Goal: Information Seeking & Learning: Learn about a topic

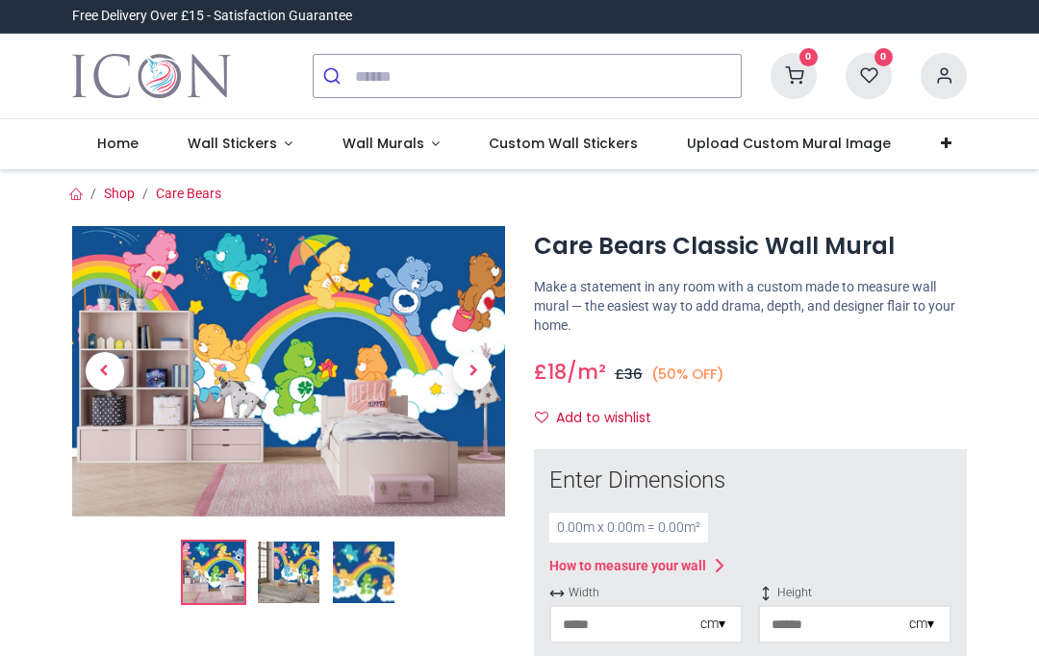
click at [247, 147] on span "Wall Stickers" at bounding box center [232, 143] width 89 height 19
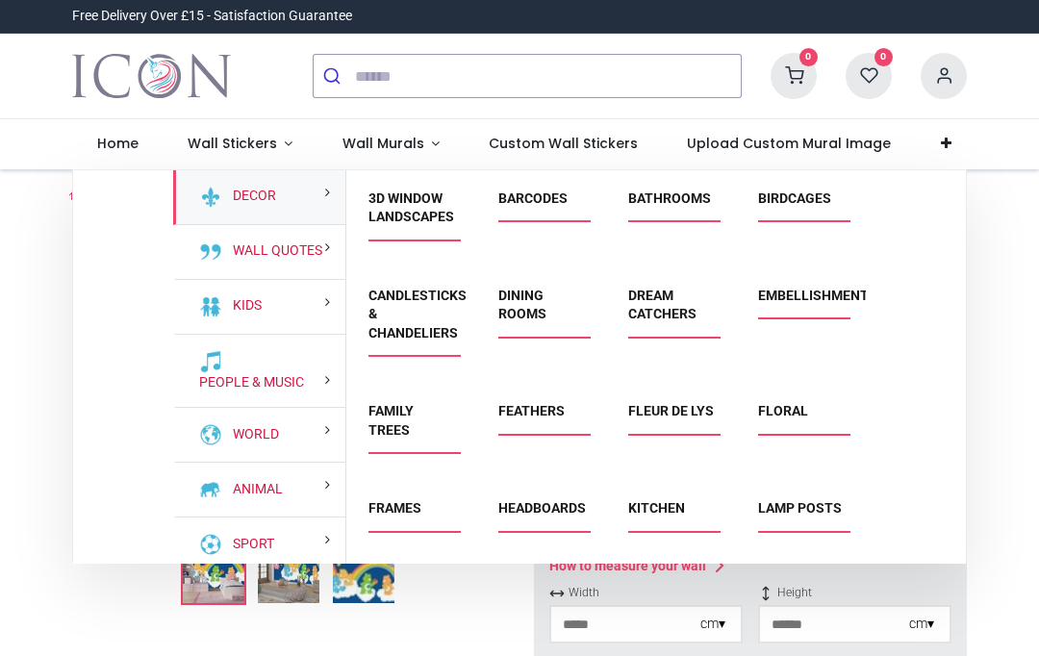
click at [546, 506] on link "Headboards" at bounding box center [542, 507] width 88 height 15
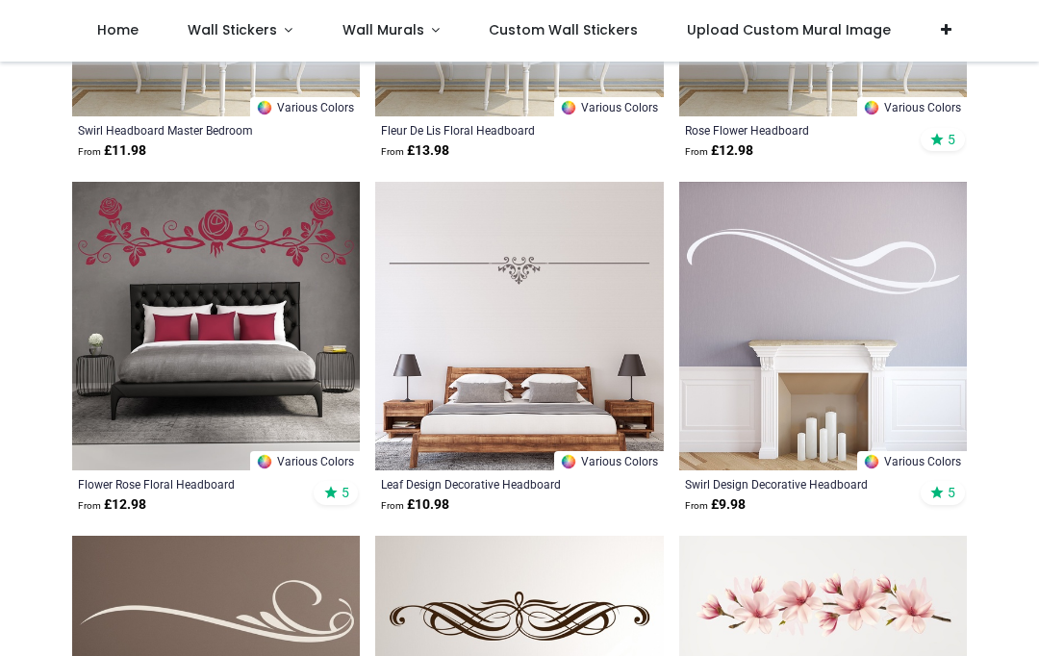
scroll to position [982, 0]
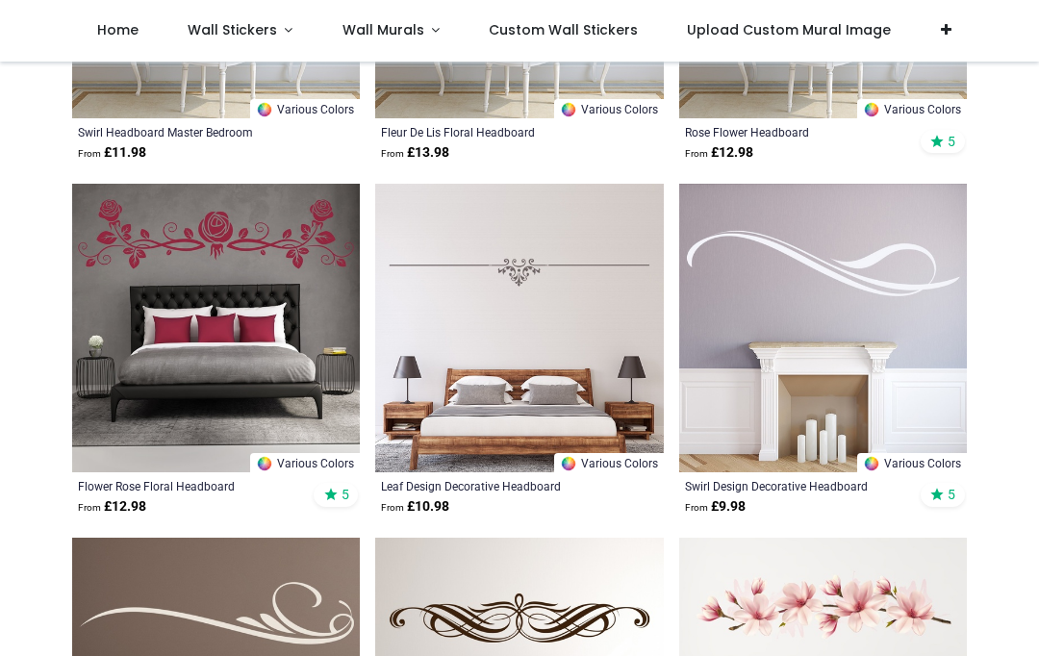
click at [115, 32] on span "Home" at bounding box center [117, 29] width 41 height 19
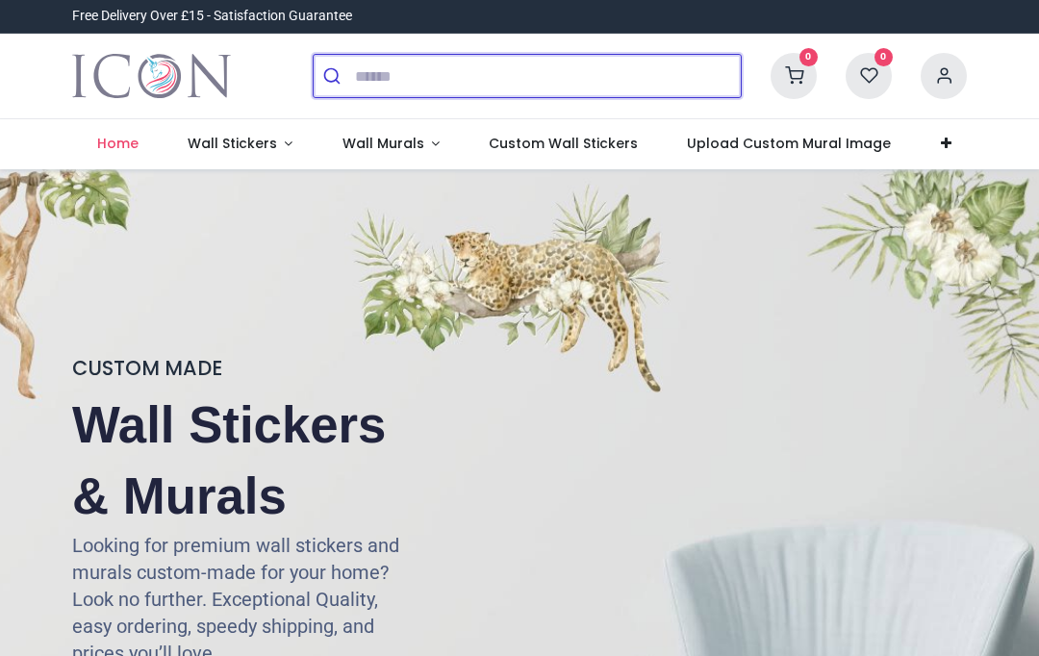
click at [430, 82] on input "search" at bounding box center [548, 76] width 386 height 42
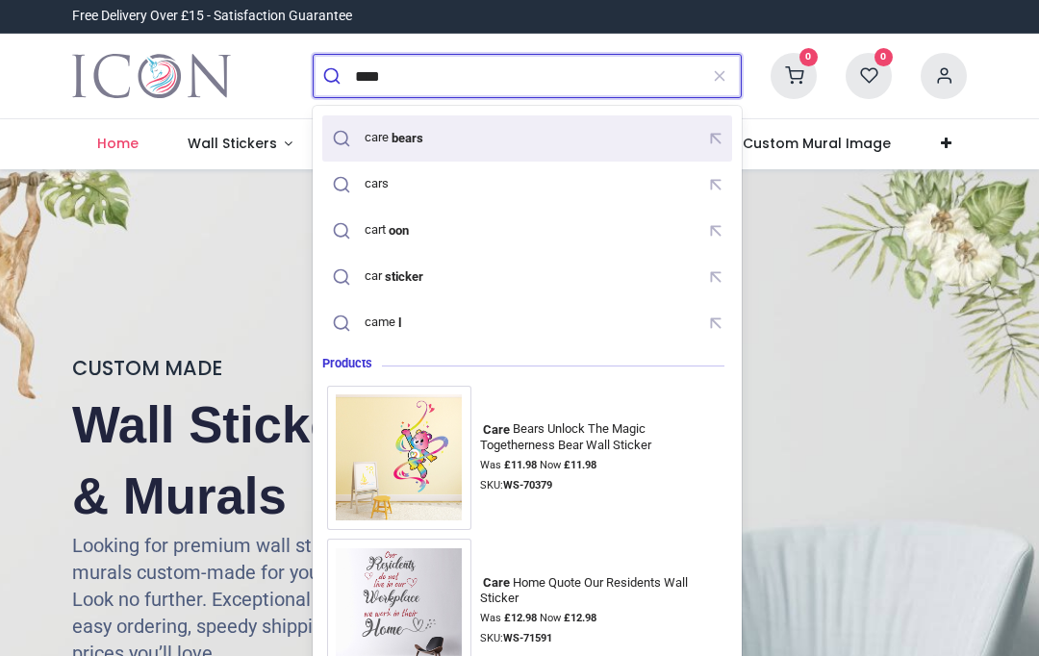
click at [416, 134] on mark "bears" at bounding box center [407, 137] width 37 height 19
type input "**********"
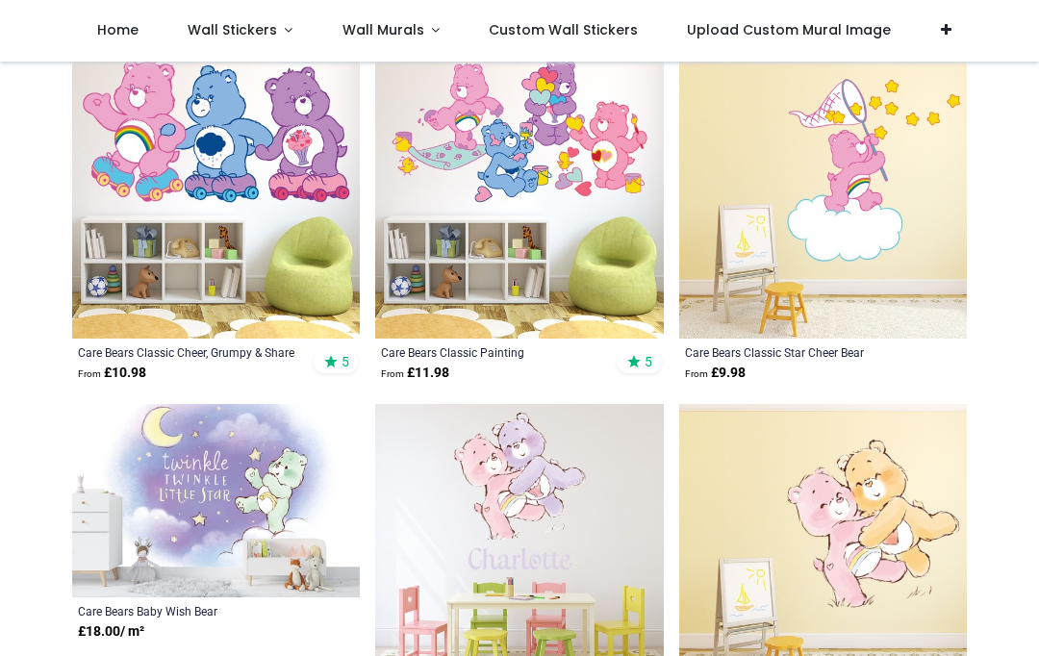
scroll to position [2363, 0]
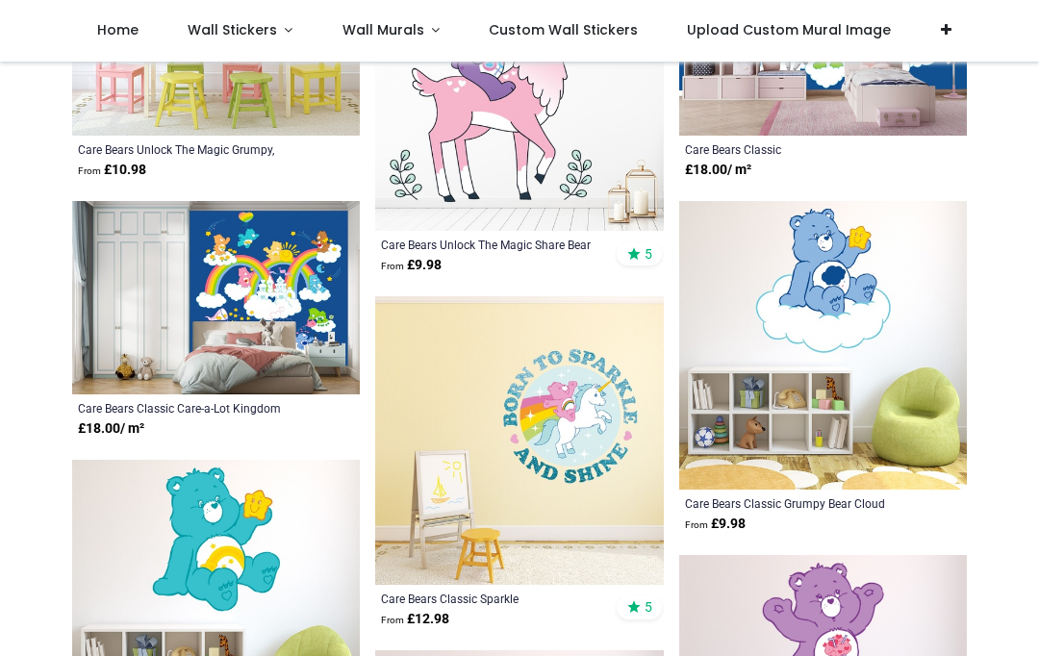
scroll to position [4142, 0]
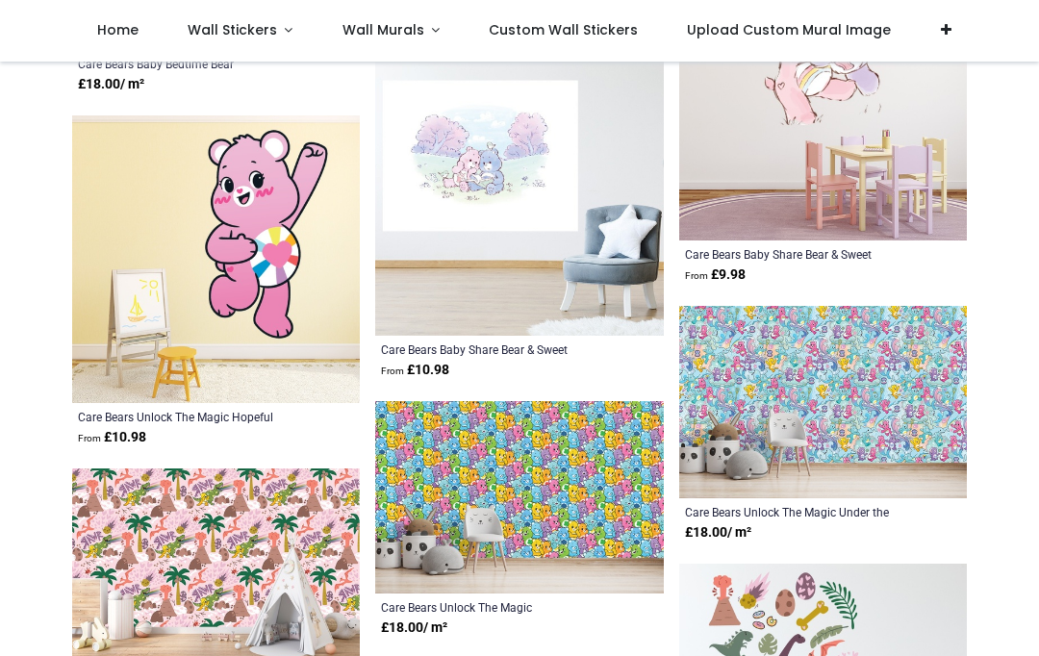
scroll to position [6511, 0]
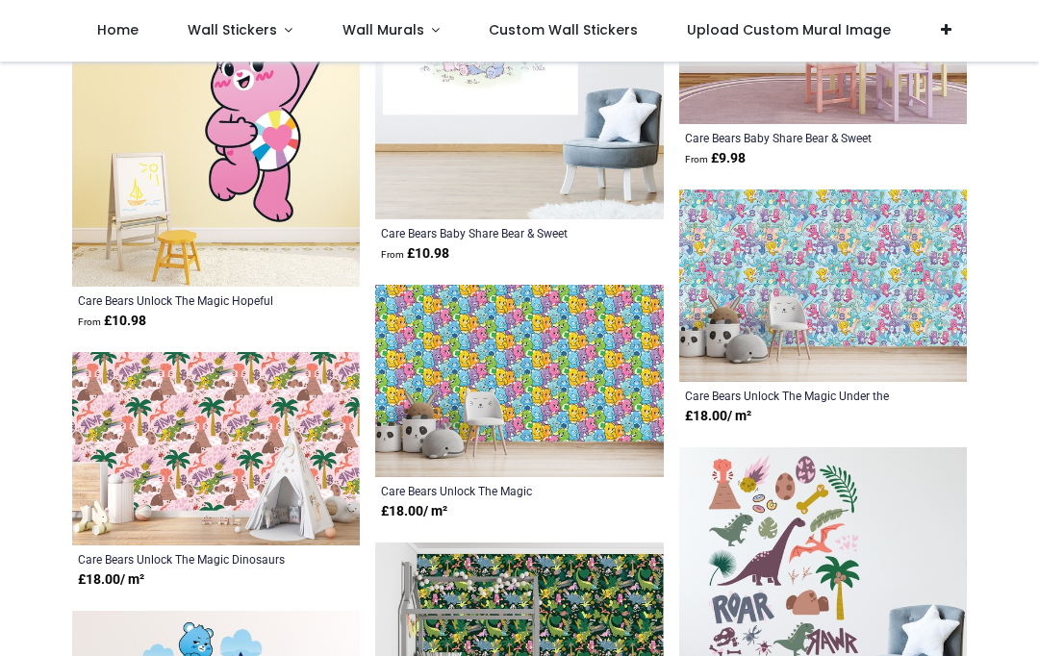
scroll to position [6609, 0]
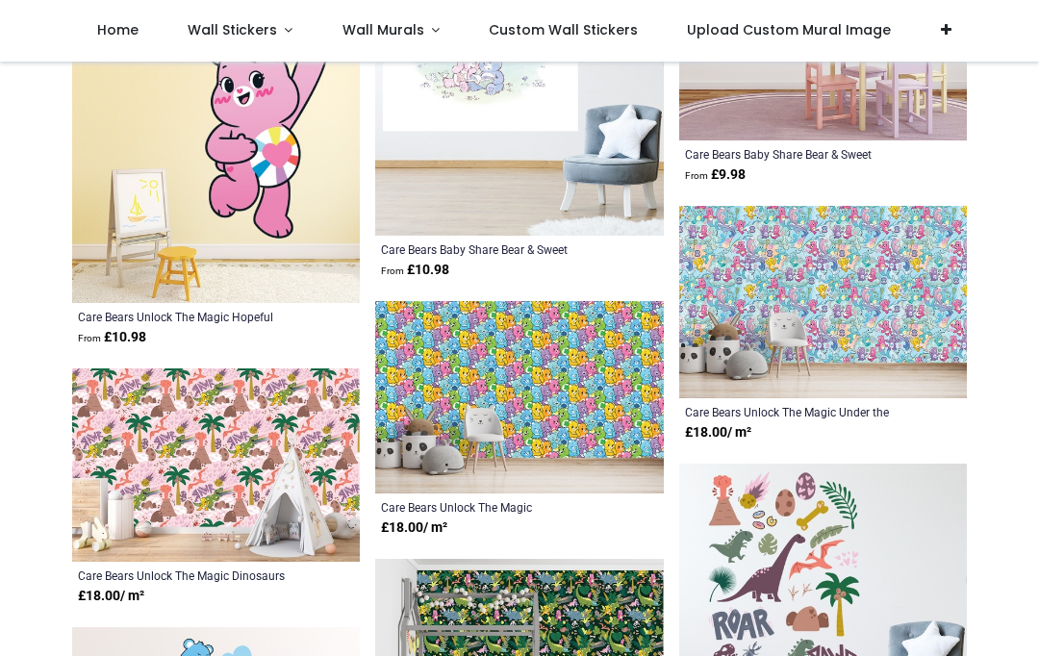
click at [897, 335] on img at bounding box center [823, 302] width 288 height 193
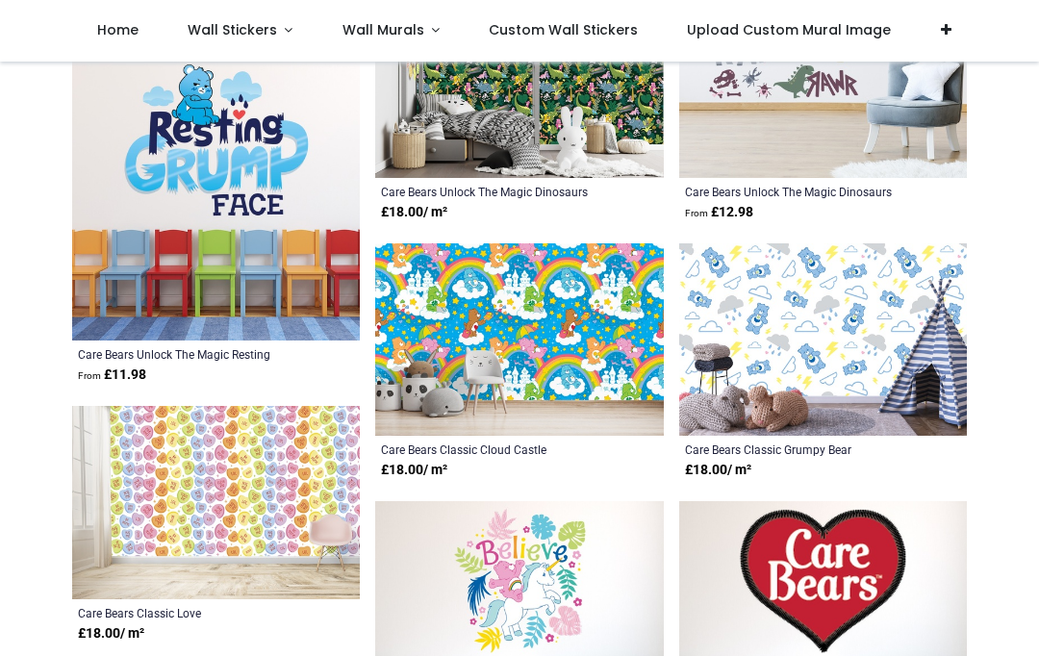
scroll to position [7189, 0]
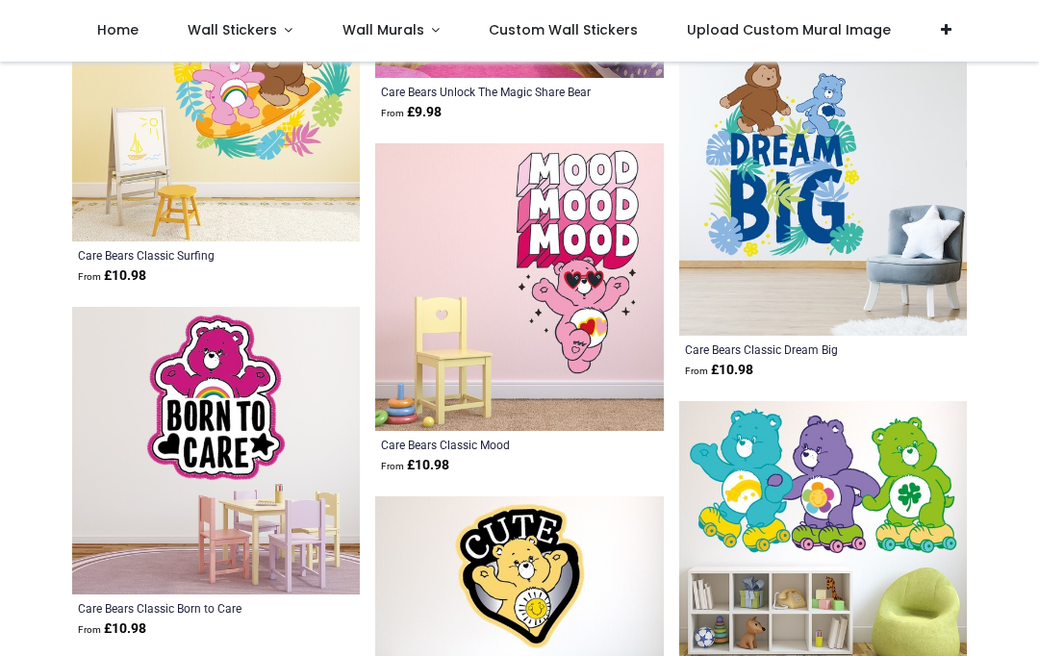
scroll to position [11334, 0]
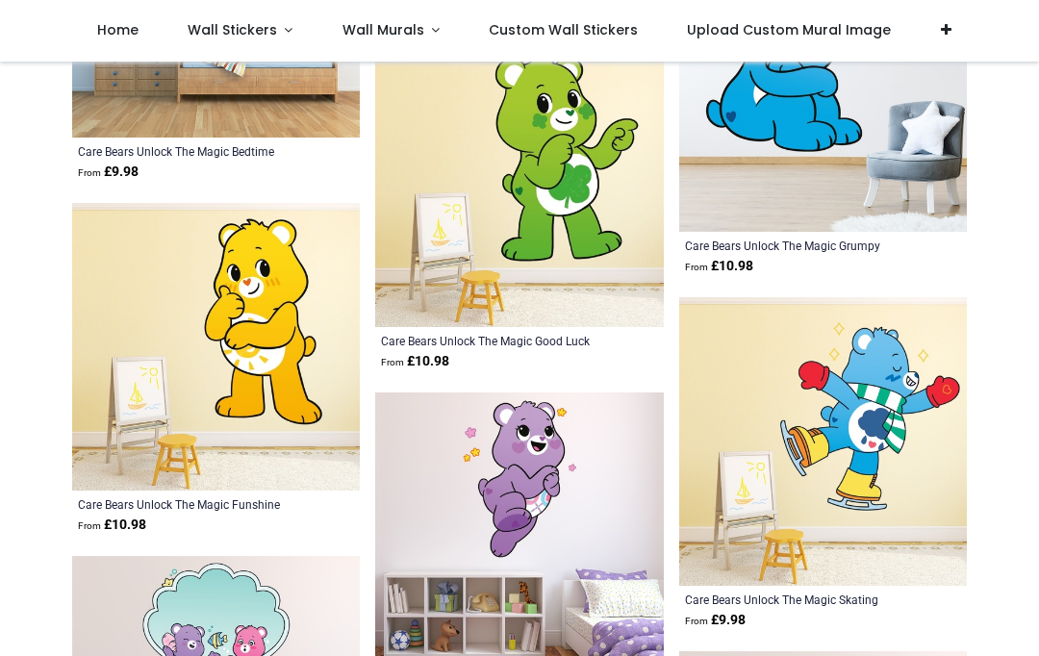
scroll to position [13555, 0]
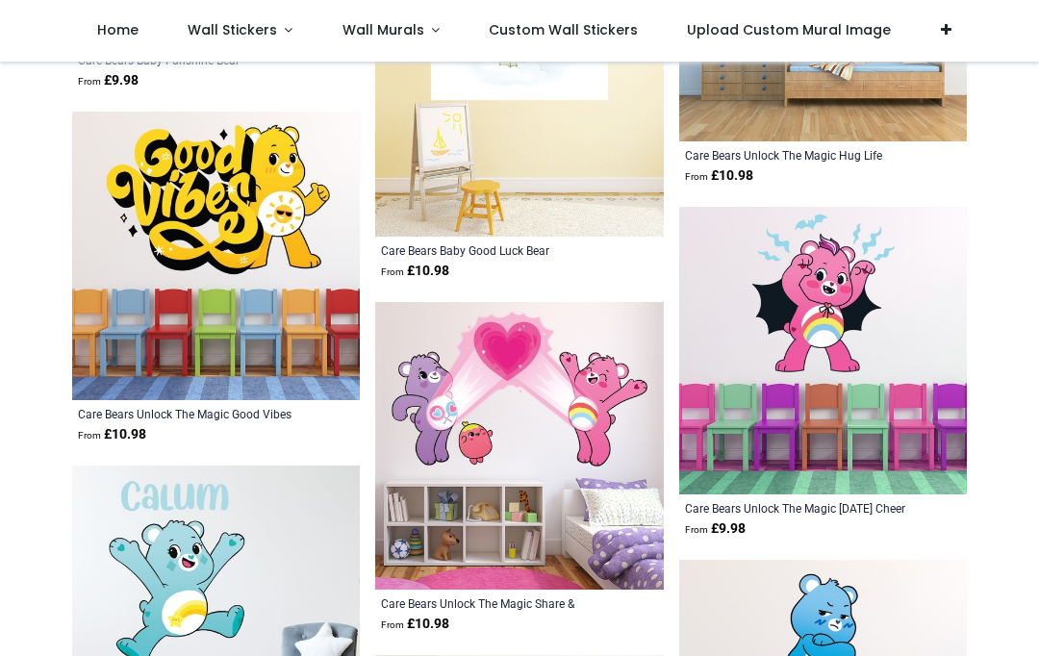
scroll to position [10112, 0]
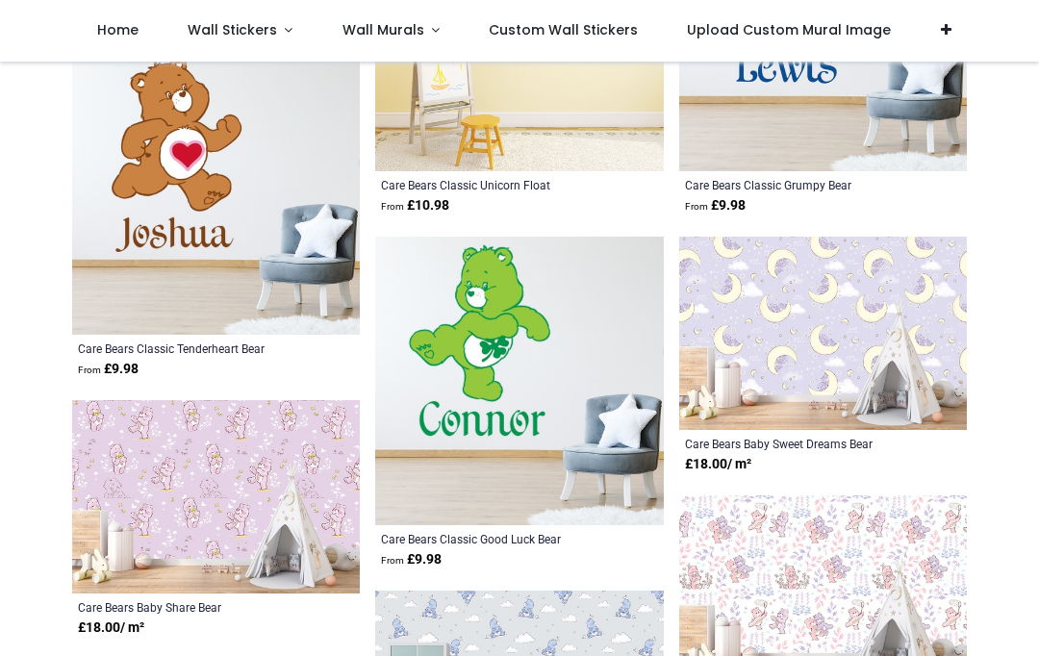
scroll to position [8859, 0]
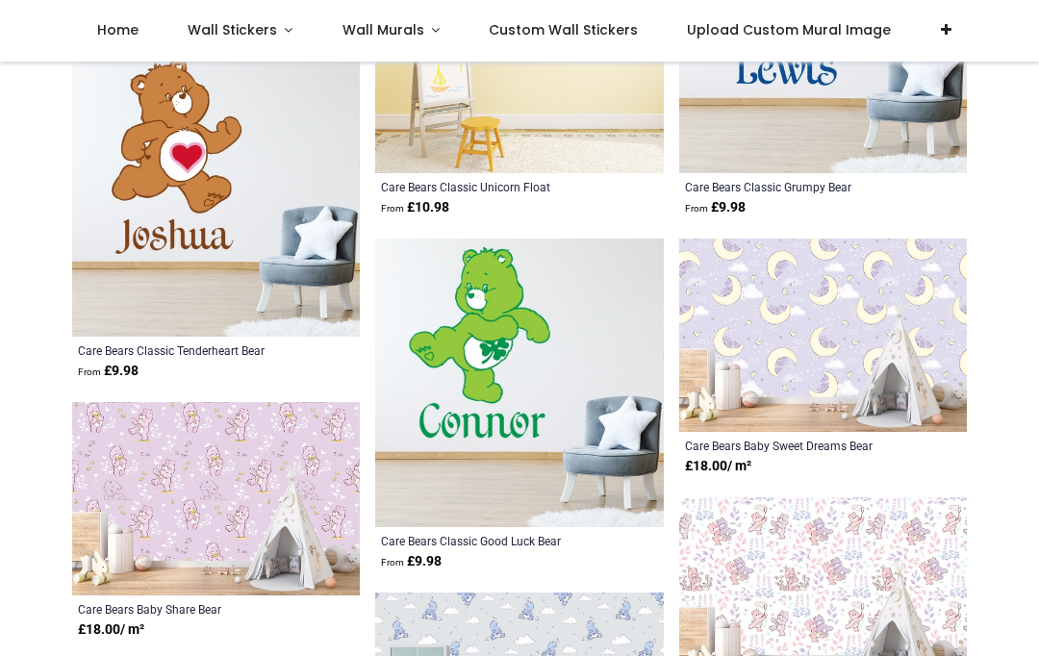
click at [822, 28] on span "Upload Custom Mural Image" at bounding box center [789, 29] width 204 height 19
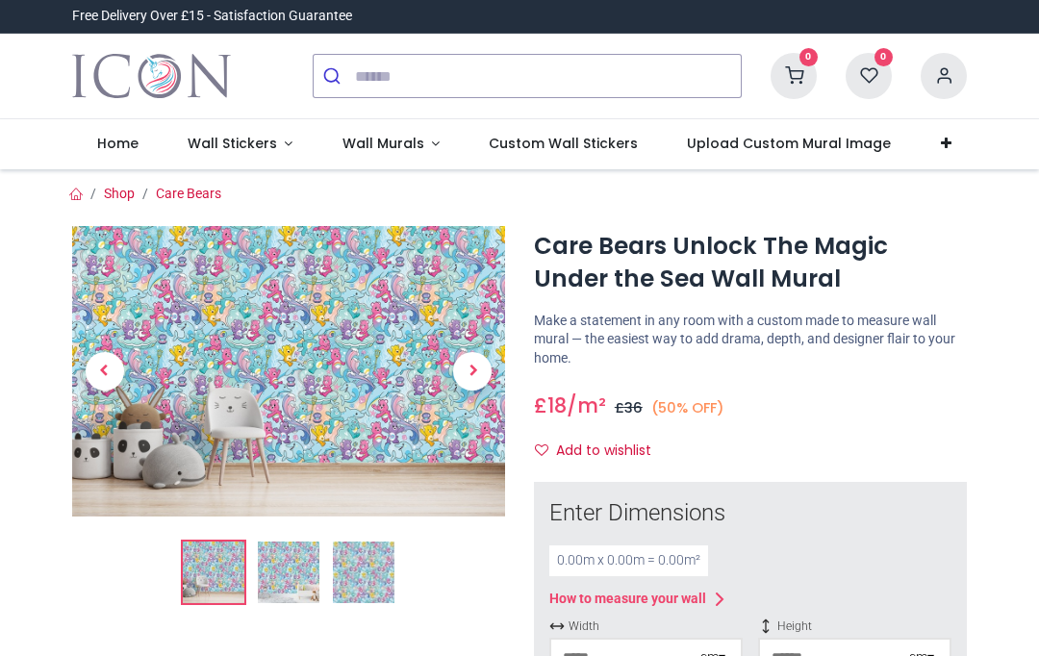
click at [323, 358] on img at bounding box center [288, 370] width 433 height 289
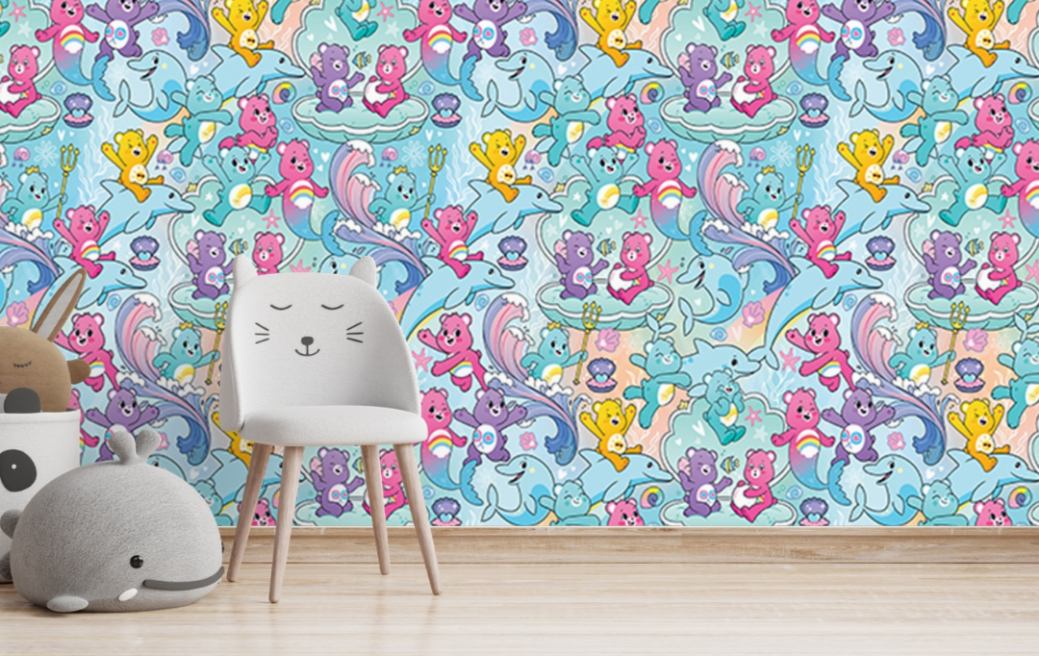
click at [308, 201] on img at bounding box center [520, 284] width 664 height 444
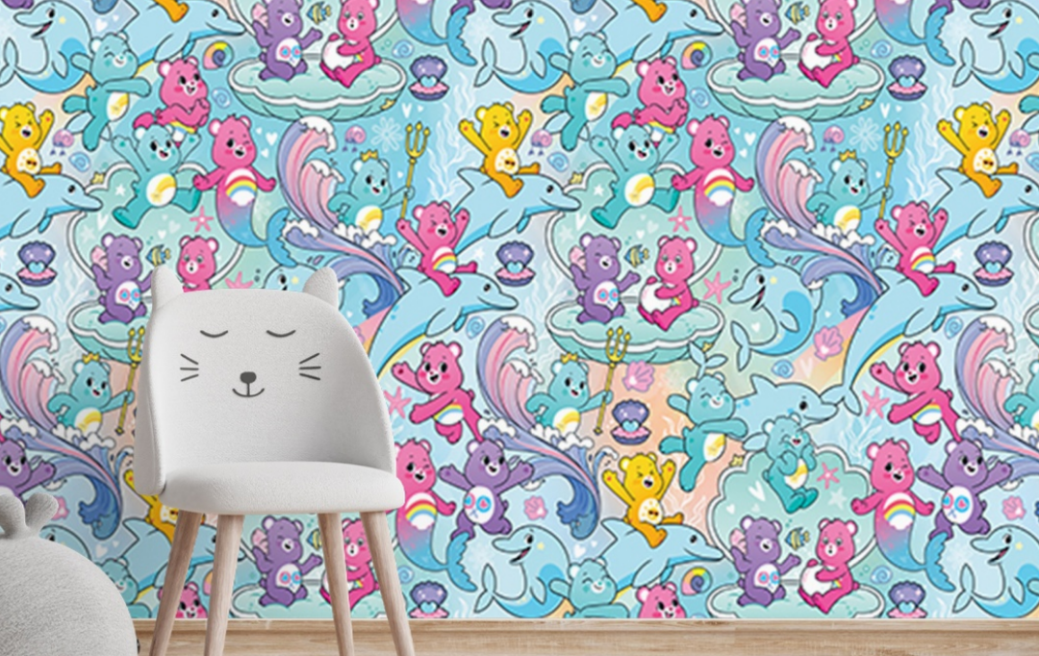
click at [267, 192] on img at bounding box center [519, 284] width 863 height 578
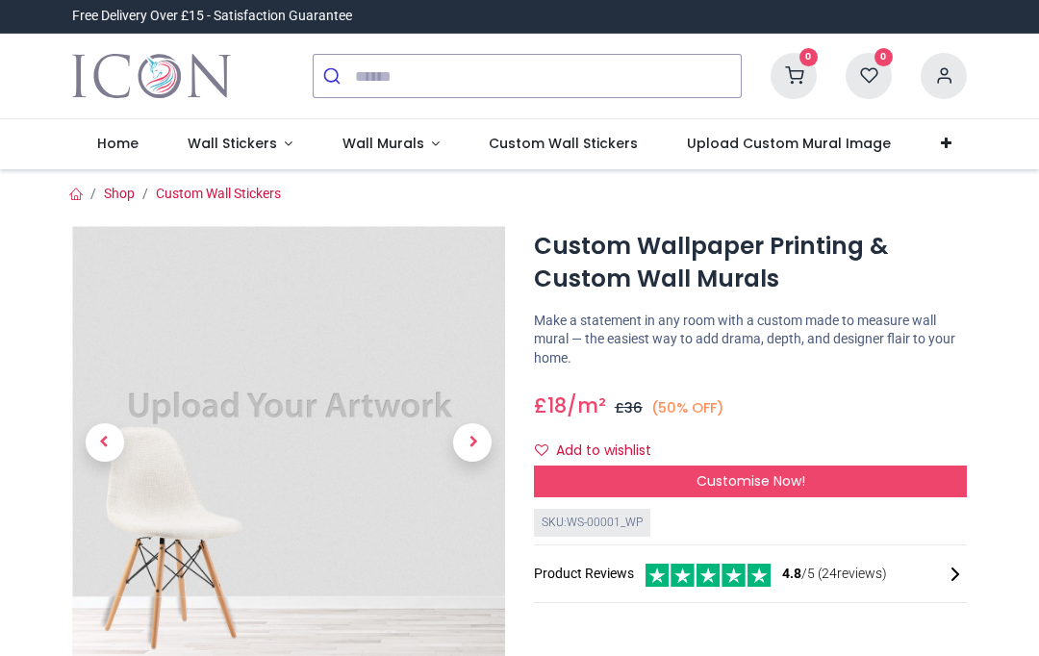
click at [112, 147] on span "Home" at bounding box center [117, 143] width 41 height 19
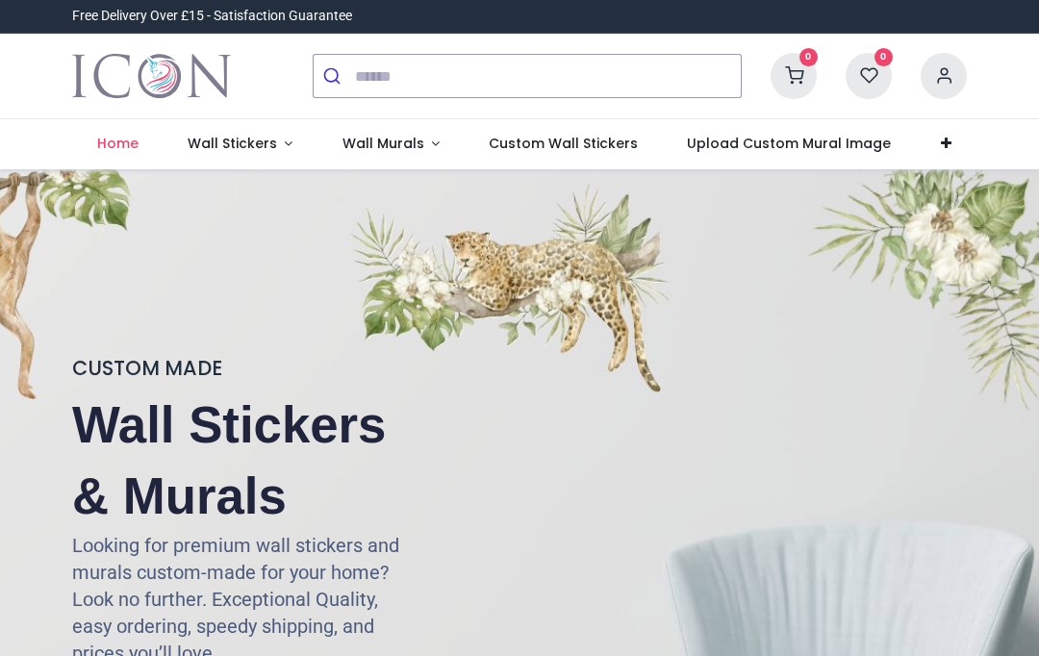
click at [209, 137] on span "Wall Stickers" at bounding box center [232, 143] width 89 height 19
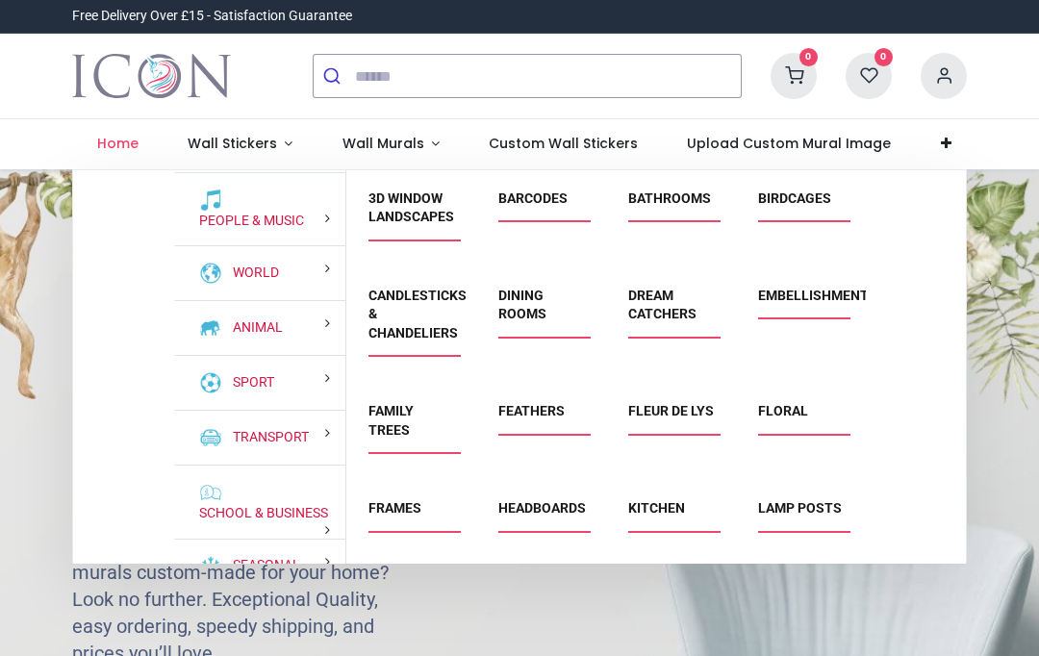
scroll to position [161, 0]
click at [647, 500] on link "Kitchen" at bounding box center [656, 507] width 57 height 15
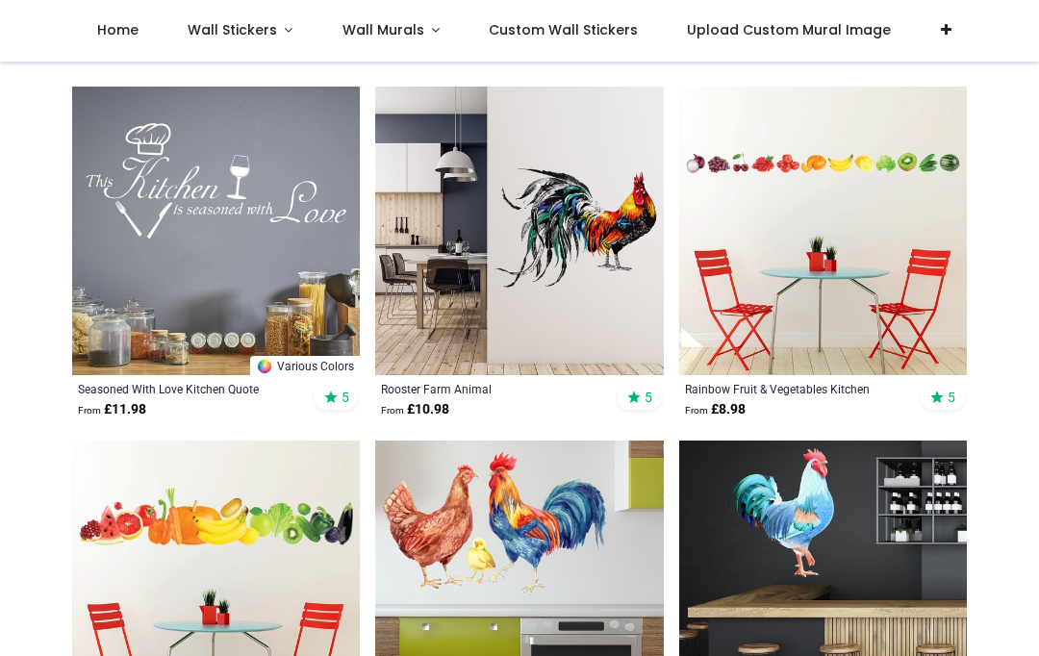
scroll to position [5320, 0]
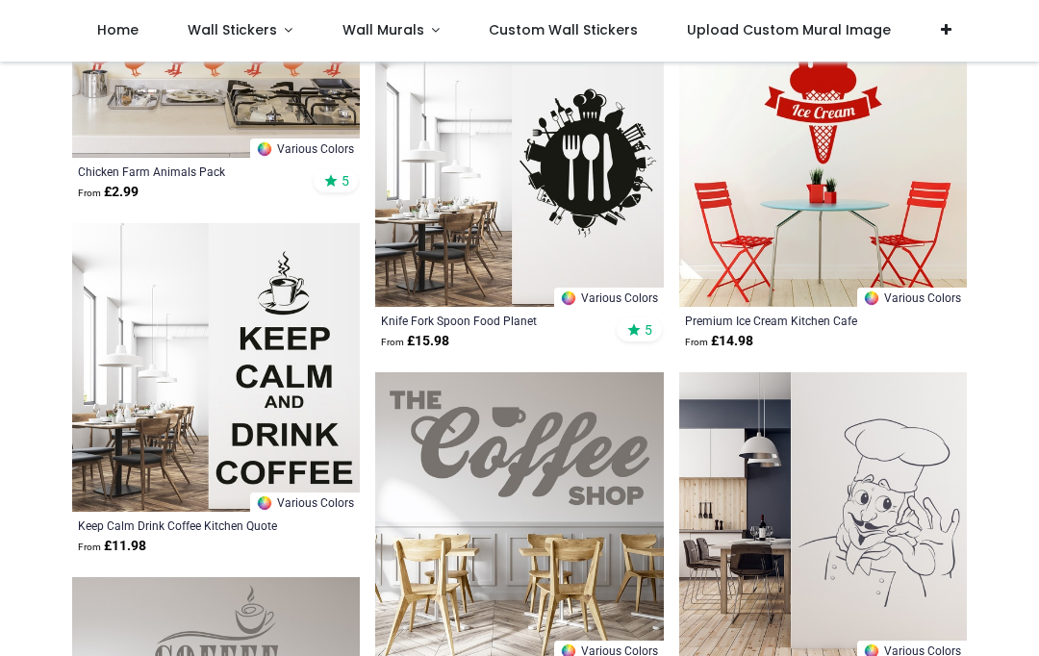
scroll to position [8921, 0]
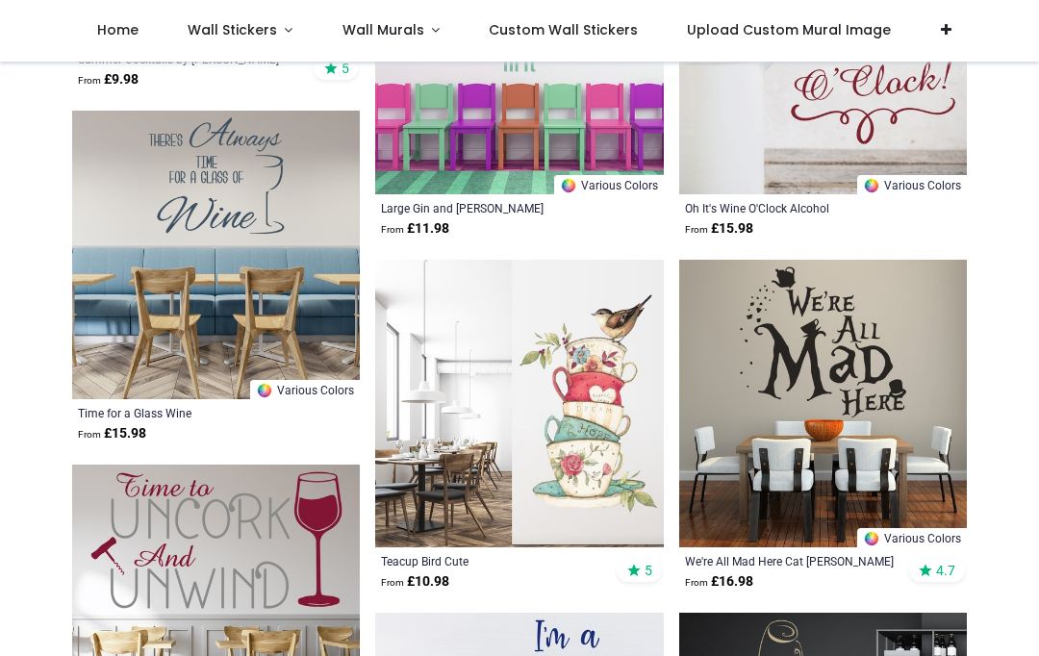
scroll to position [11156, 0]
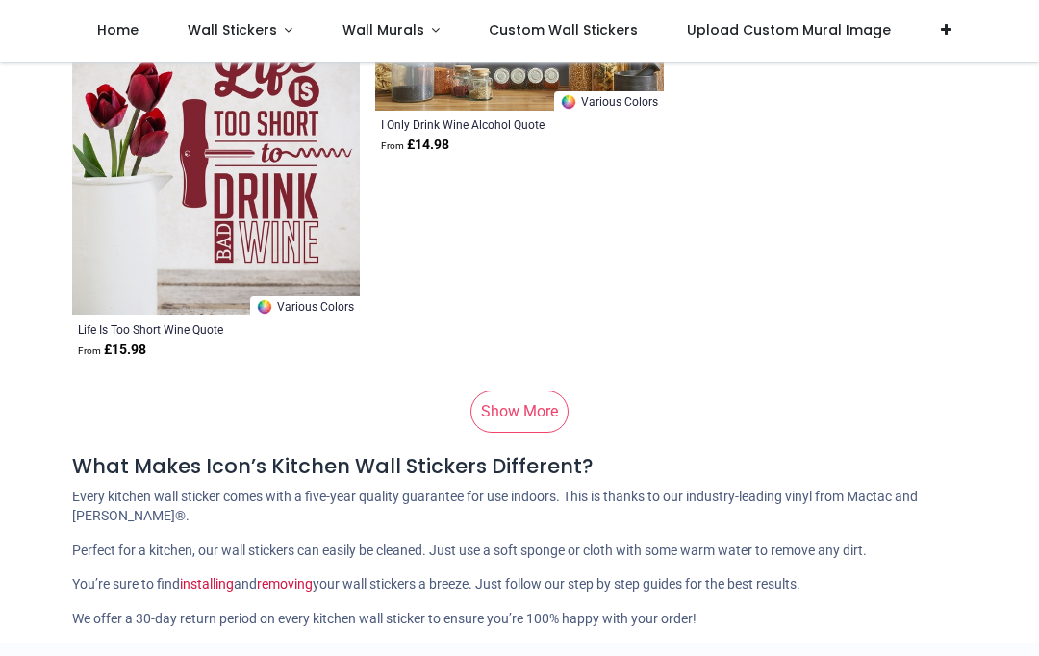
scroll to position [16889, 0]
click at [549, 415] on link "Show More" at bounding box center [519, 411] width 98 height 42
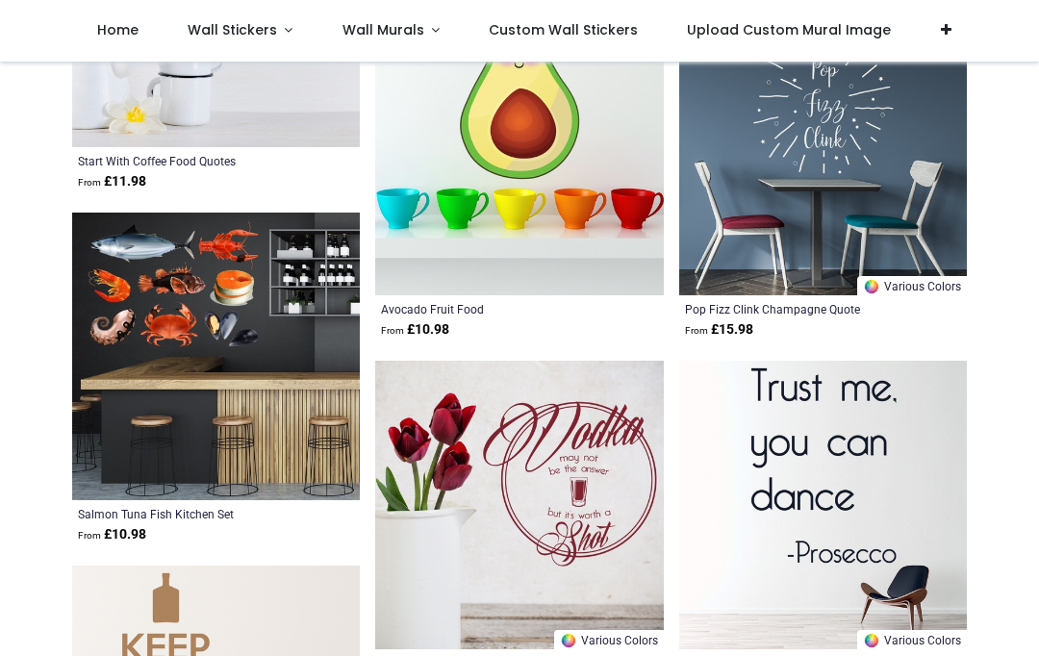
scroll to position [18119, 0]
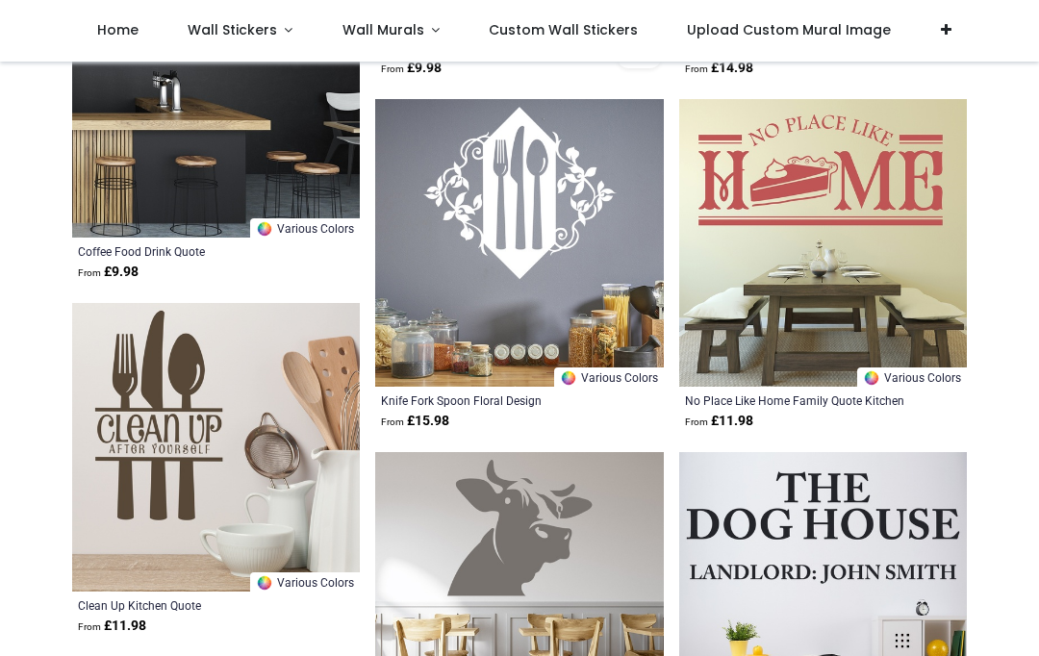
scroll to position [21912, 0]
